Goal: Go to known website: Go to known website

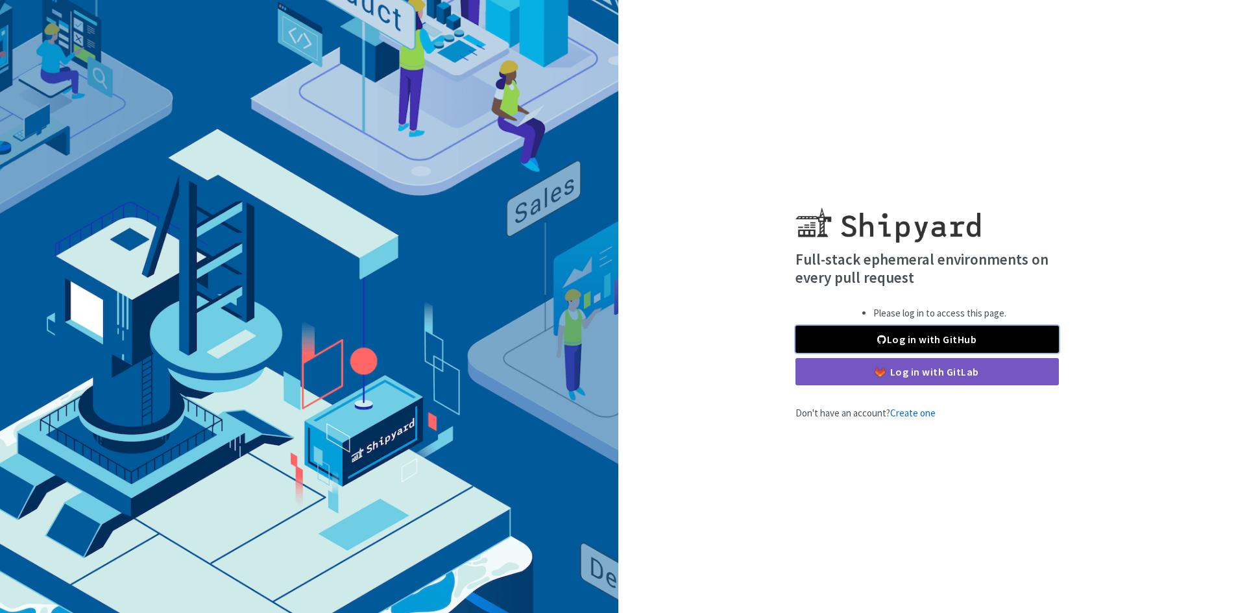
click at [906, 331] on link "Log in with GitHub" at bounding box center [926, 339] width 263 height 27
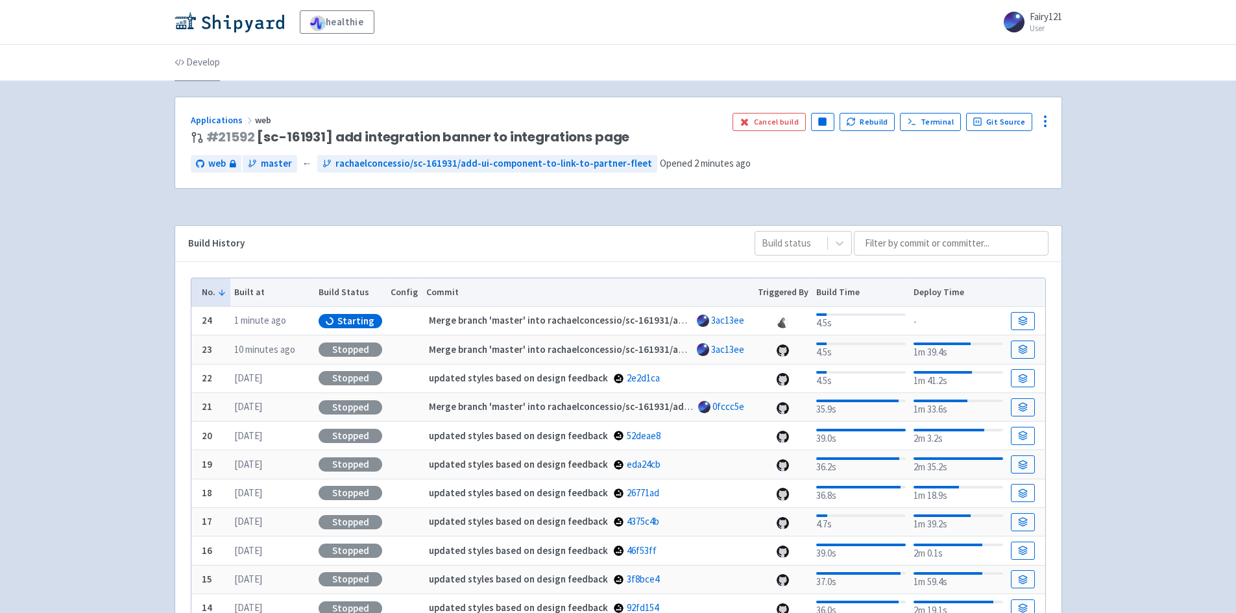
click at [210, 56] on link "Develop" at bounding box center [196, 63] width 45 height 36
